Goal: Check status: Check status

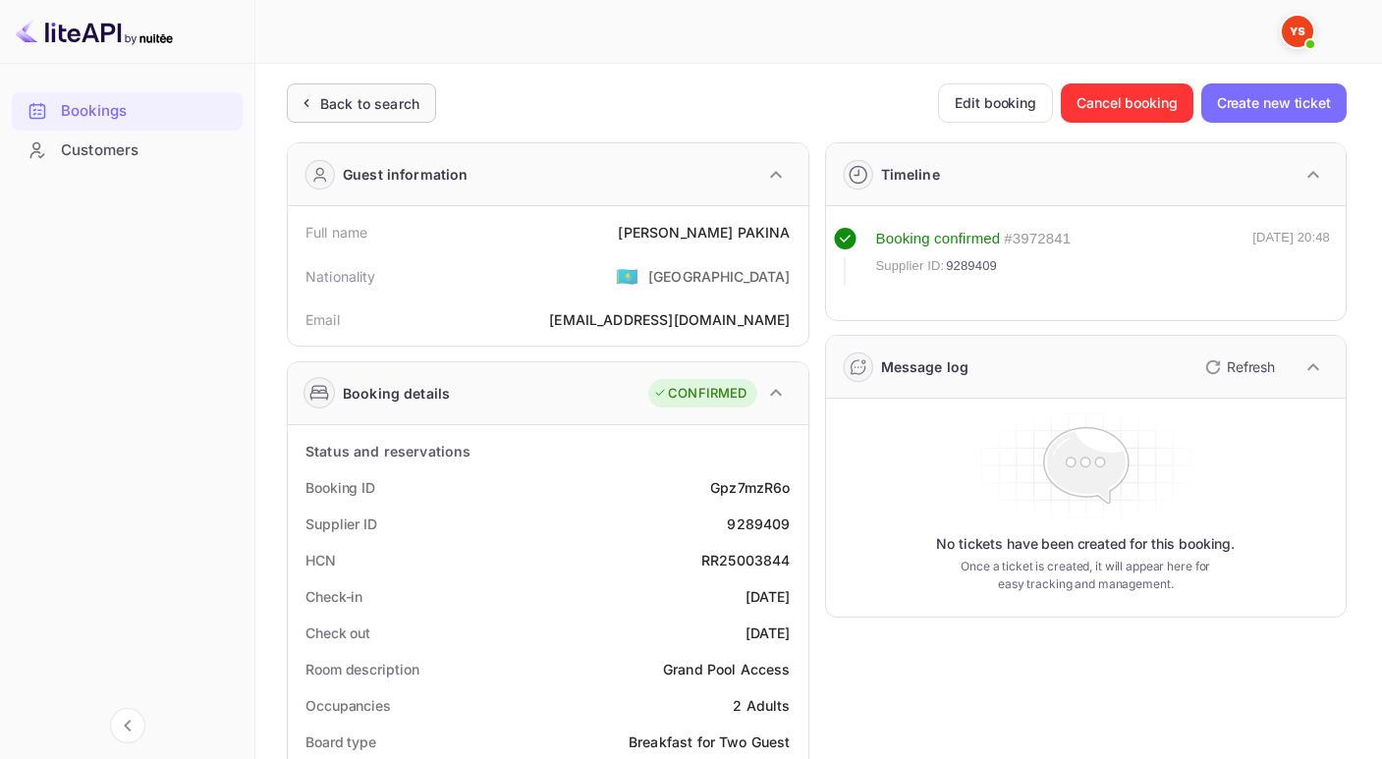
click at [330, 111] on div "Back to search" at bounding box center [369, 103] width 99 height 21
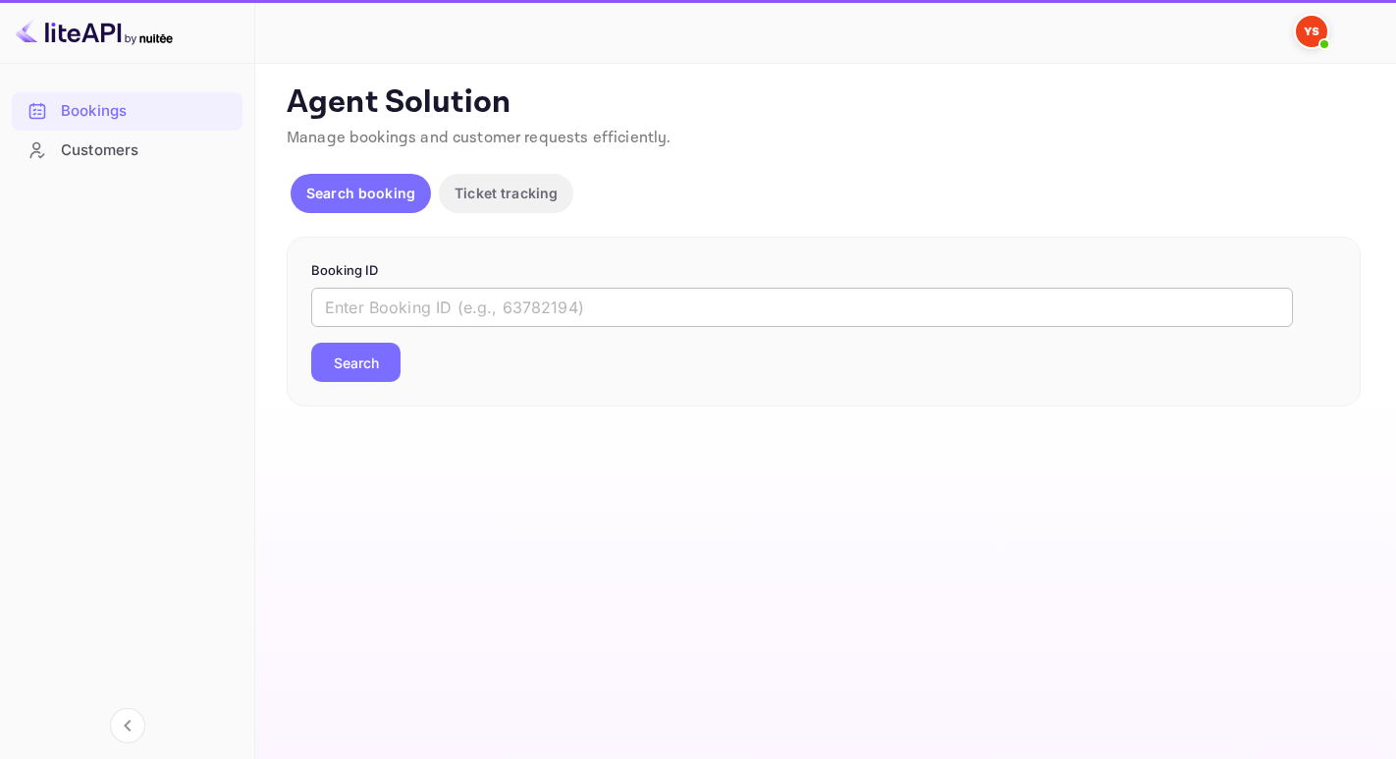
click at [457, 288] on input "text" at bounding box center [802, 307] width 982 height 39
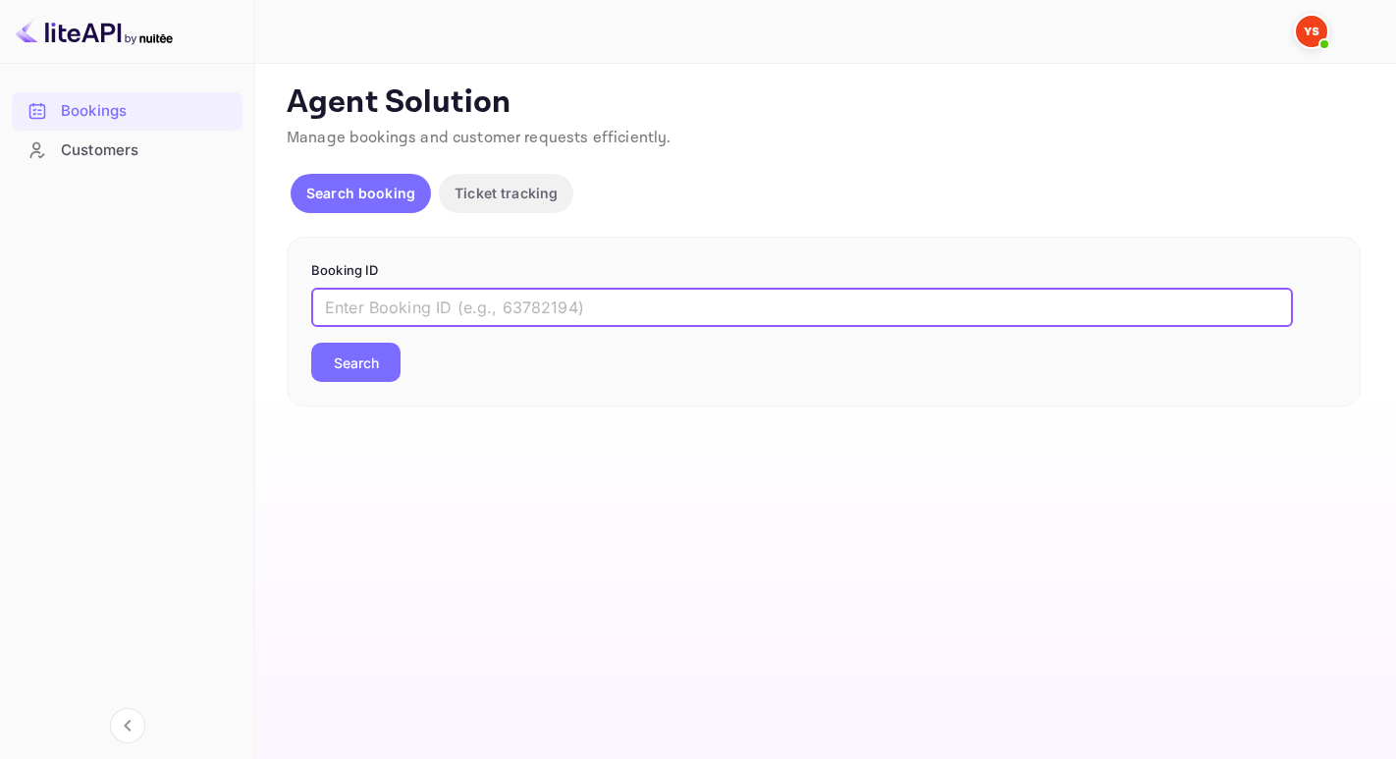
paste input "9677793"
type input "9677793"
click at [311, 343] on button "Search" at bounding box center [355, 362] width 89 height 39
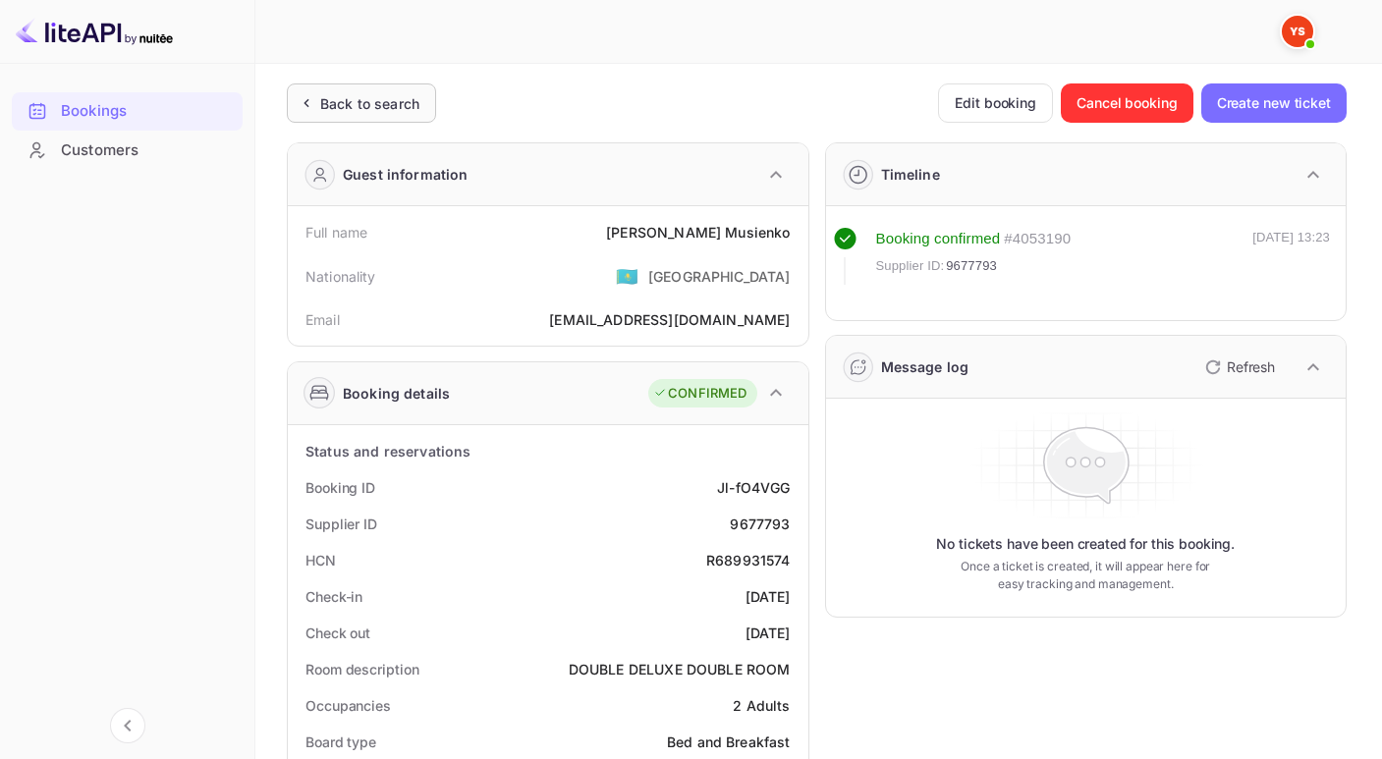
click at [342, 91] on div "Back to search" at bounding box center [361, 102] width 149 height 39
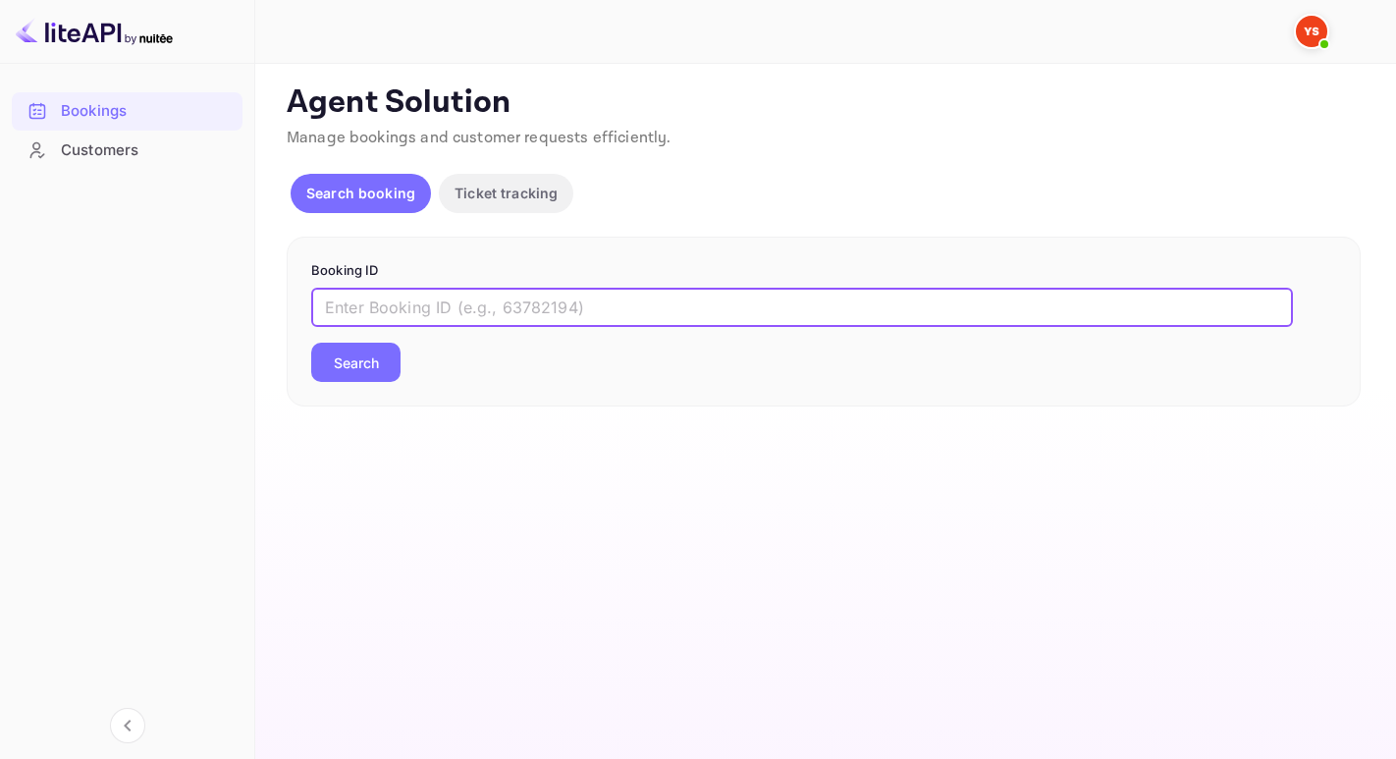
click at [388, 312] on input "text" at bounding box center [802, 307] width 982 height 39
paste input "9868887"
click at [327, 309] on input "9868887" at bounding box center [802, 307] width 982 height 39
type input "9868887"
click at [311, 343] on button "Search" at bounding box center [355, 362] width 89 height 39
